Goal: Task Accomplishment & Management: Manage account settings

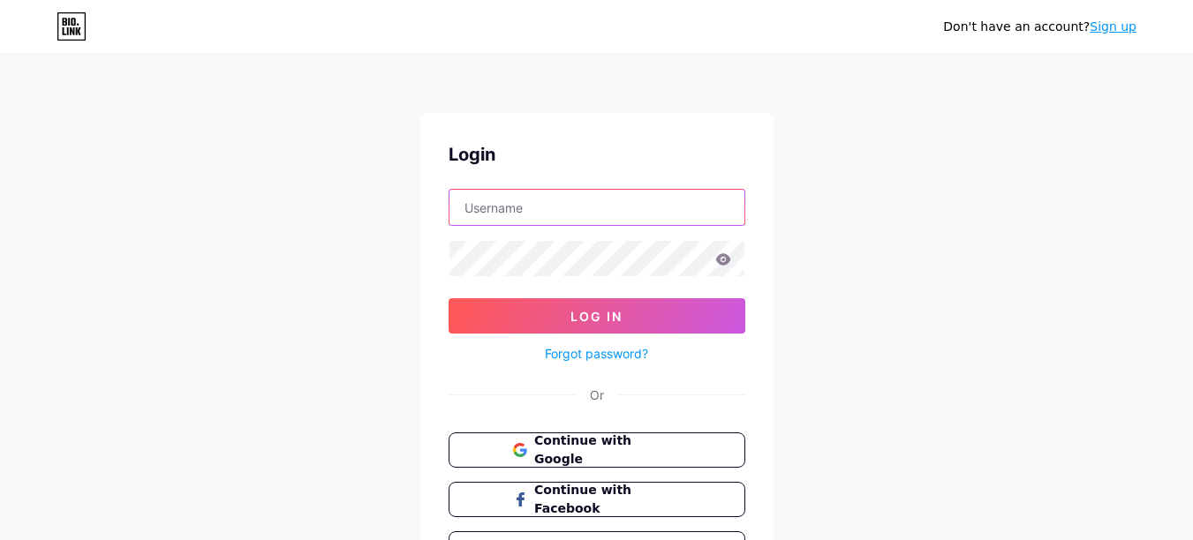
click at [555, 209] on input "text" at bounding box center [597, 207] width 295 height 35
type input "[EMAIL_ADDRESS][DOMAIN_NAME]"
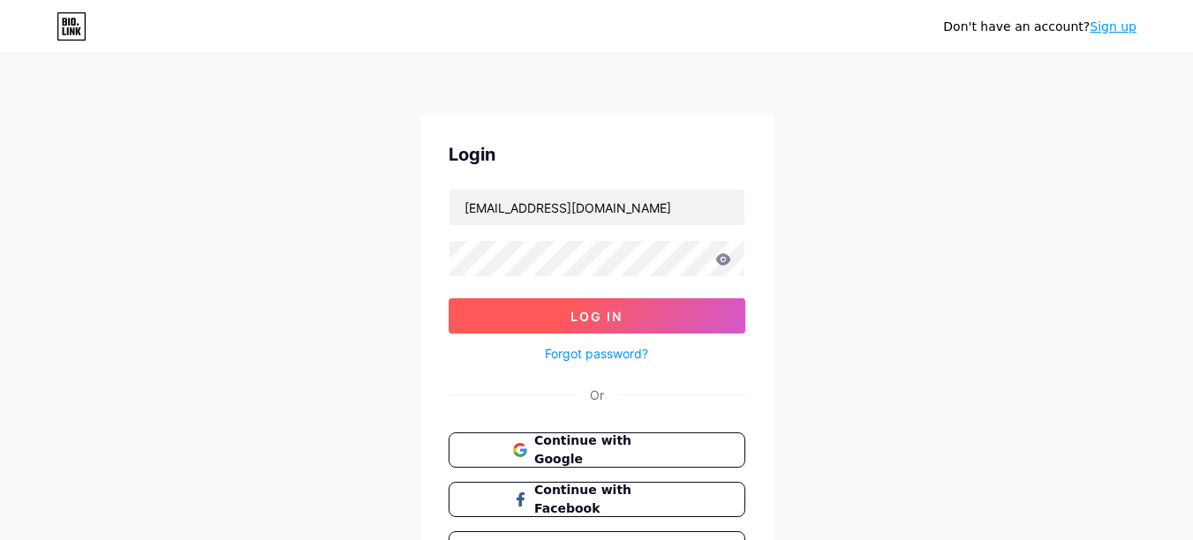
click at [550, 305] on button "Log In" at bounding box center [597, 315] width 297 height 35
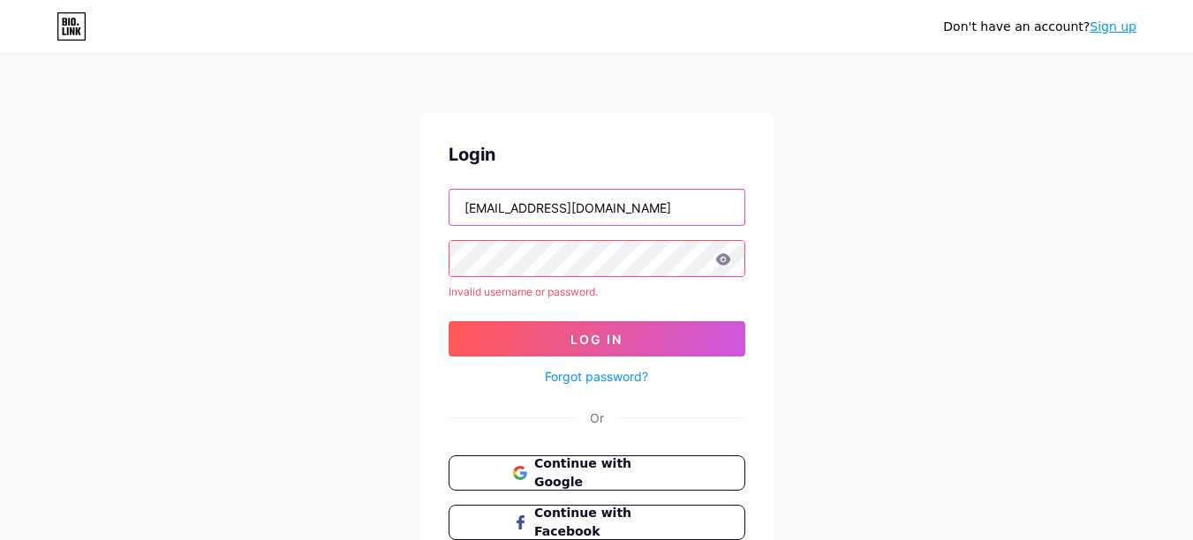
drag, startPoint x: 624, startPoint y: 213, endPoint x: 359, endPoint y: 187, distance: 266.2
click at [359, 187] on div "Don't have an account? Sign up Login [EMAIL_ADDRESS][DOMAIN_NAME] Invalid usern…" at bounding box center [596, 337] width 1193 height 675
paste input "HouzTask"
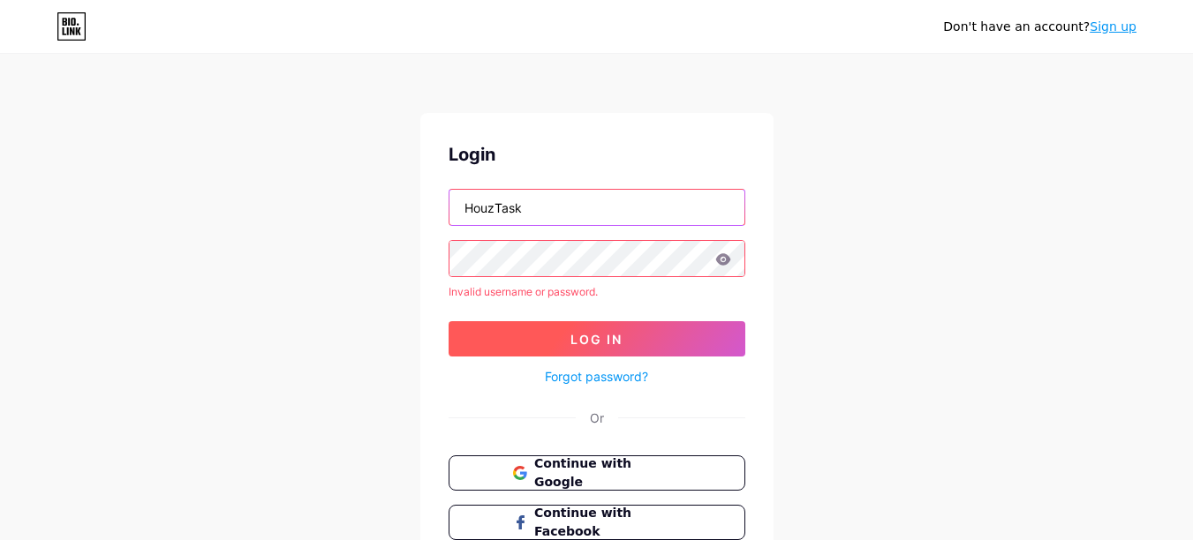
type input "HouzTask"
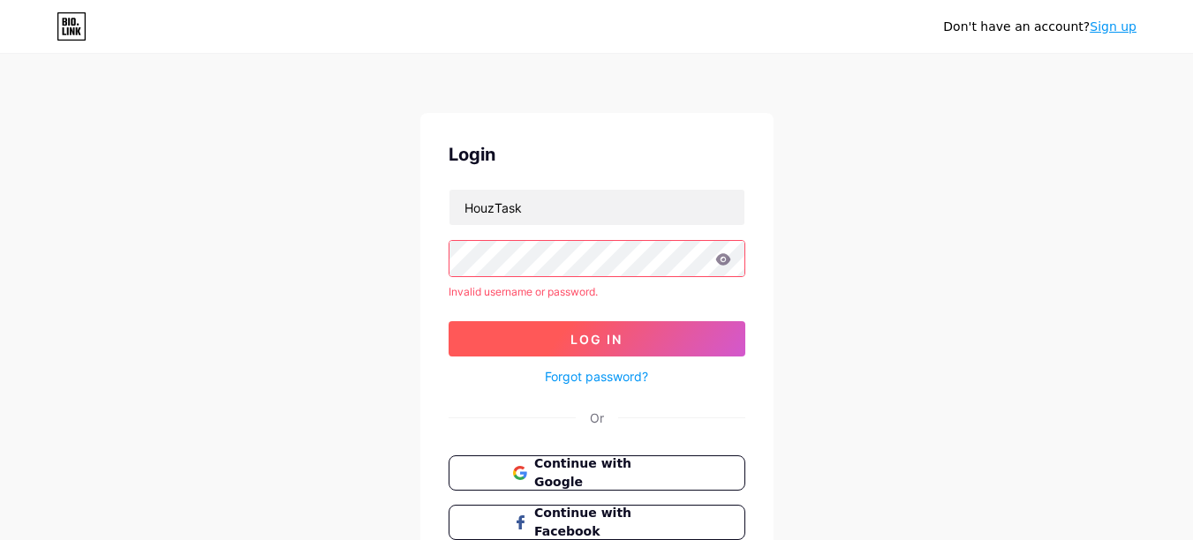
click at [562, 335] on button "Log In" at bounding box center [597, 338] width 297 height 35
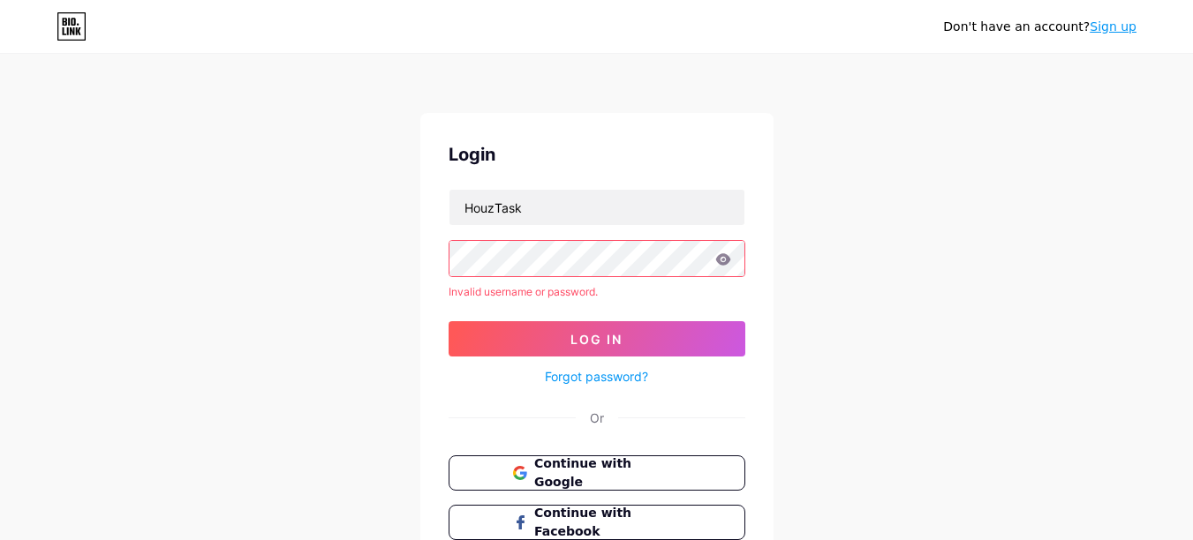
click at [430, 242] on div "Login HouzTask Invalid username or password. Log In Forgot password? Or Continu…" at bounding box center [596, 365] width 353 height 505
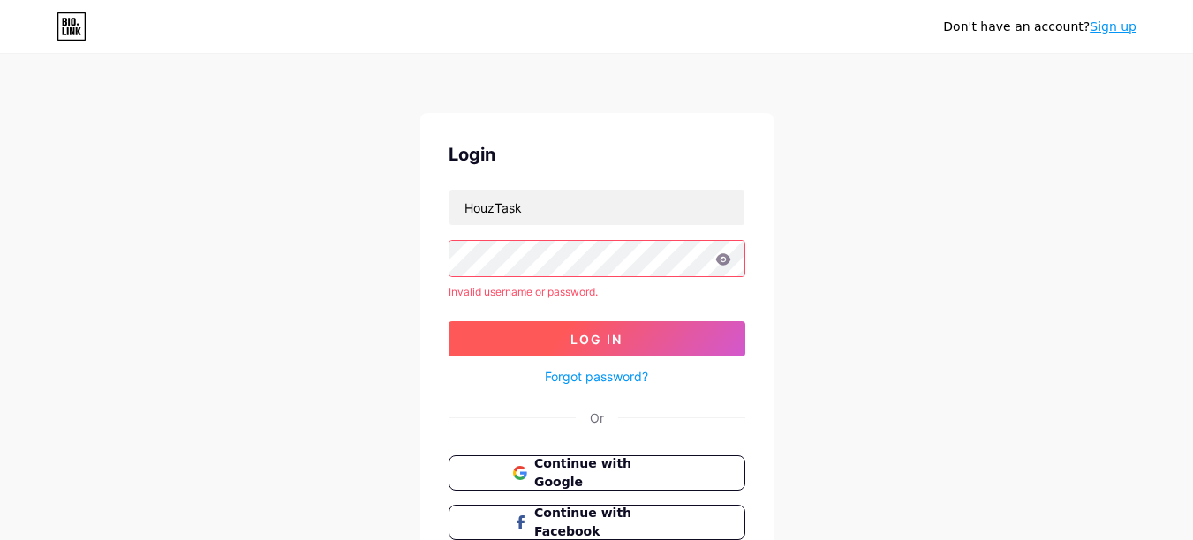
click at [503, 349] on button "Log In" at bounding box center [597, 338] width 297 height 35
